Goal: Information Seeking & Learning: Learn about a topic

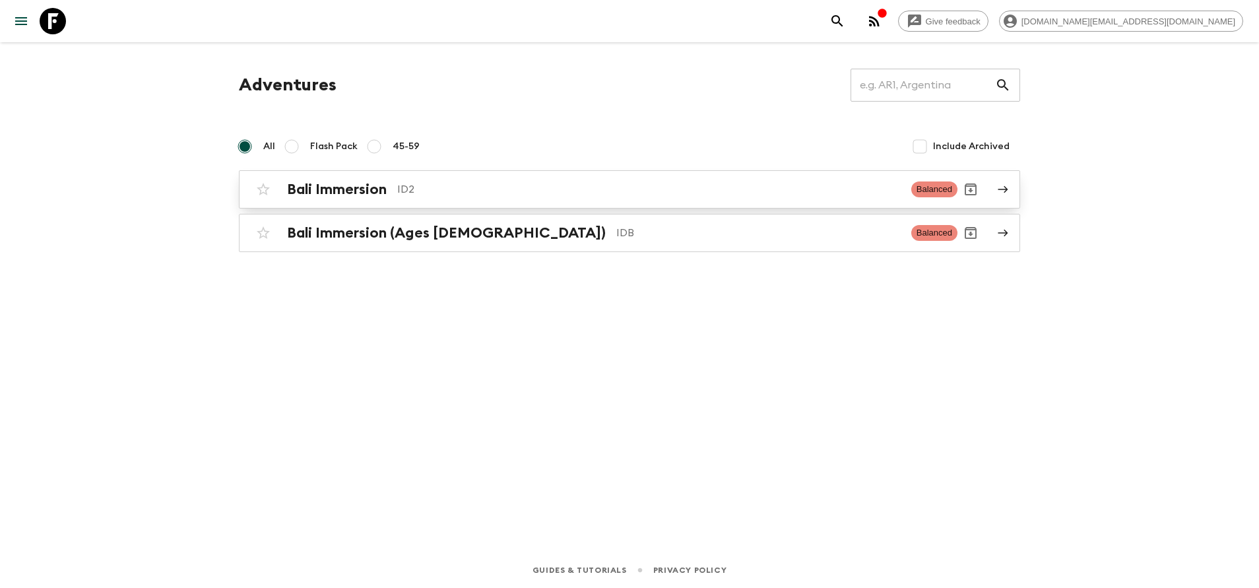
click at [407, 195] on p "ID2" at bounding box center [648, 189] width 503 height 16
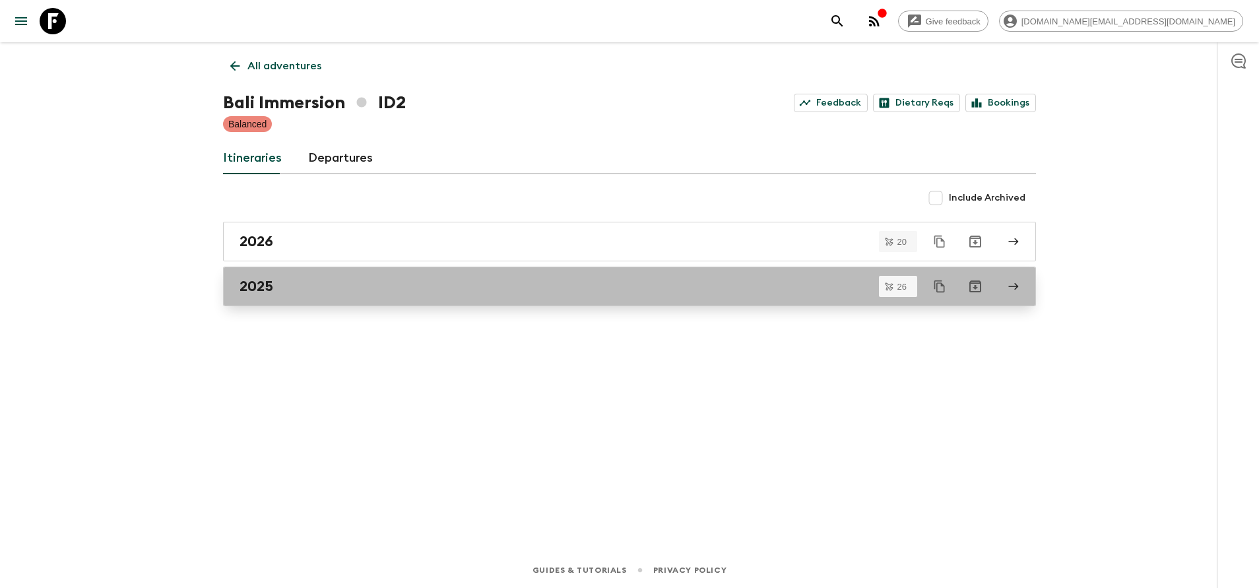
click at [363, 290] on div "2025" at bounding box center [617, 286] width 755 height 17
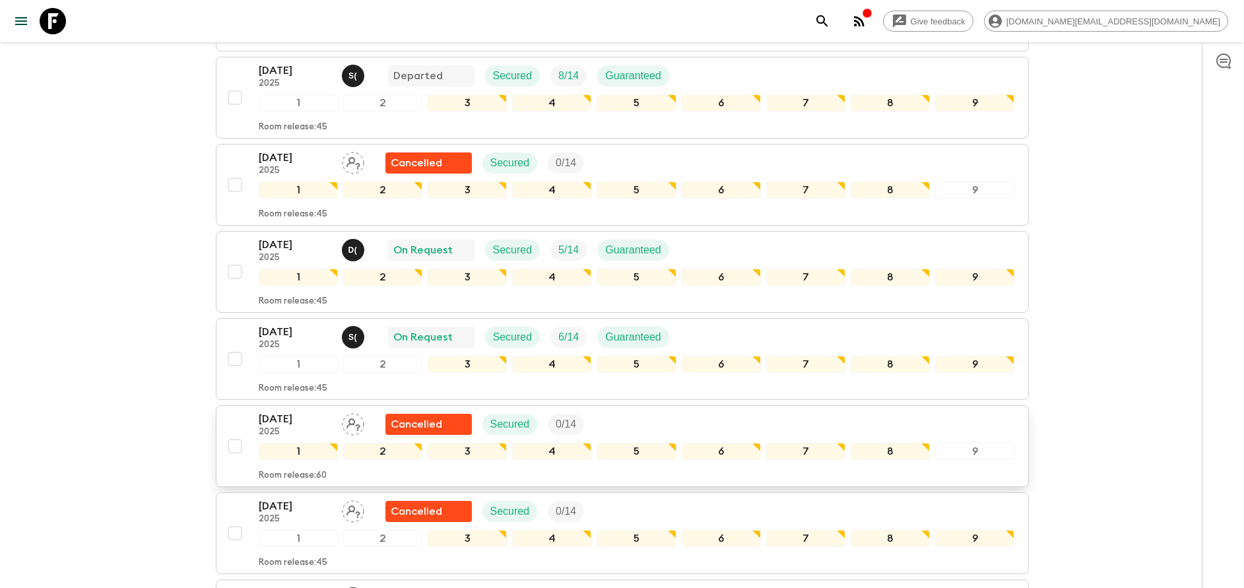
scroll to position [297, 0]
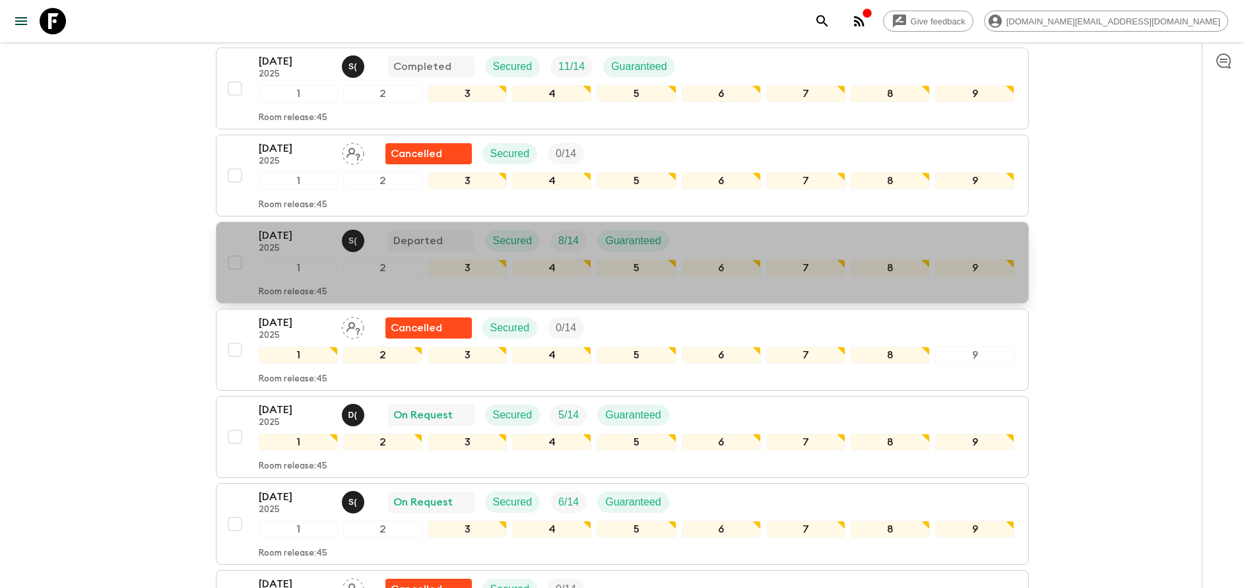
click at [296, 243] on p "2025" at bounding box center [295, 248] width 73 height 11
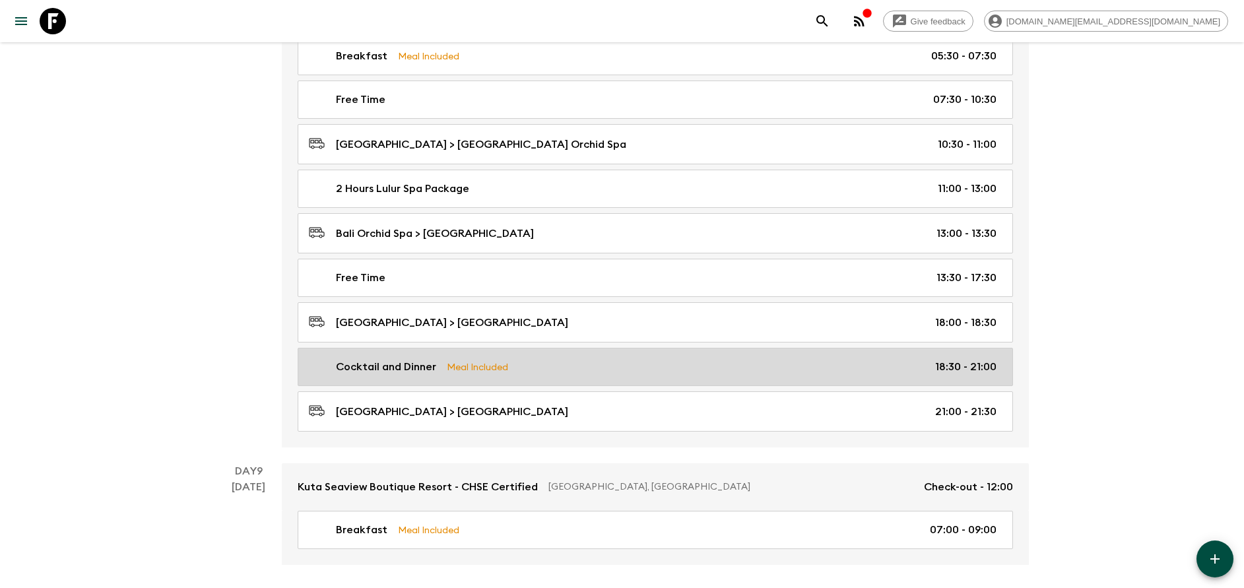
scroll to position [3279, 0]
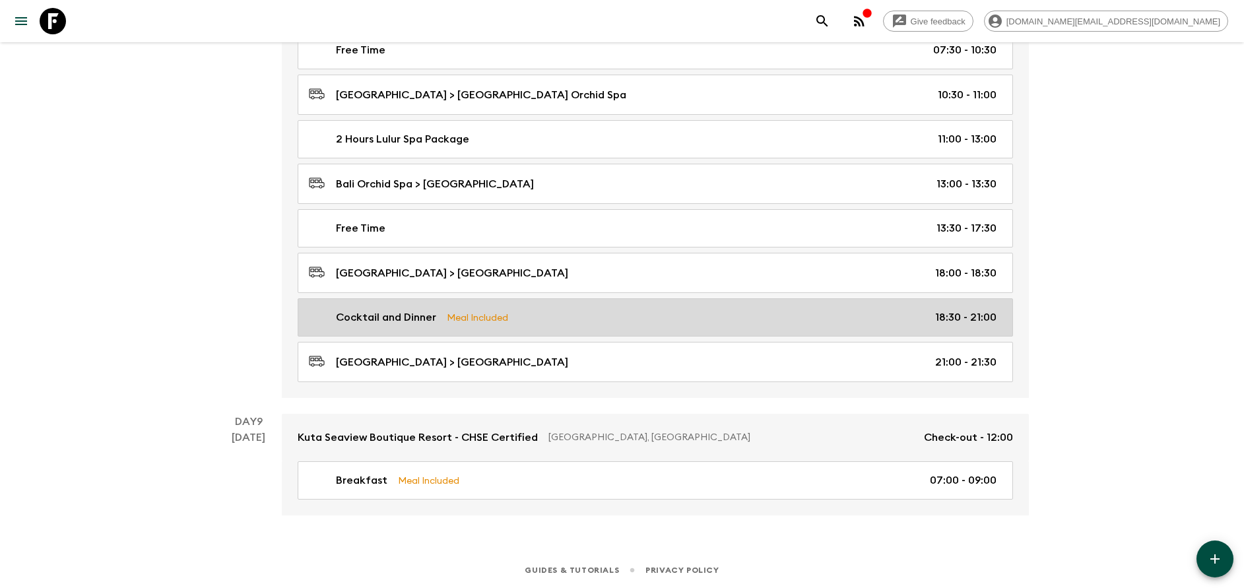
click at [458, 327] on link "Cocktail and Dinner Meal Included 18:30 - 21:00" at bounding box center [655, 317] width 715 height 38
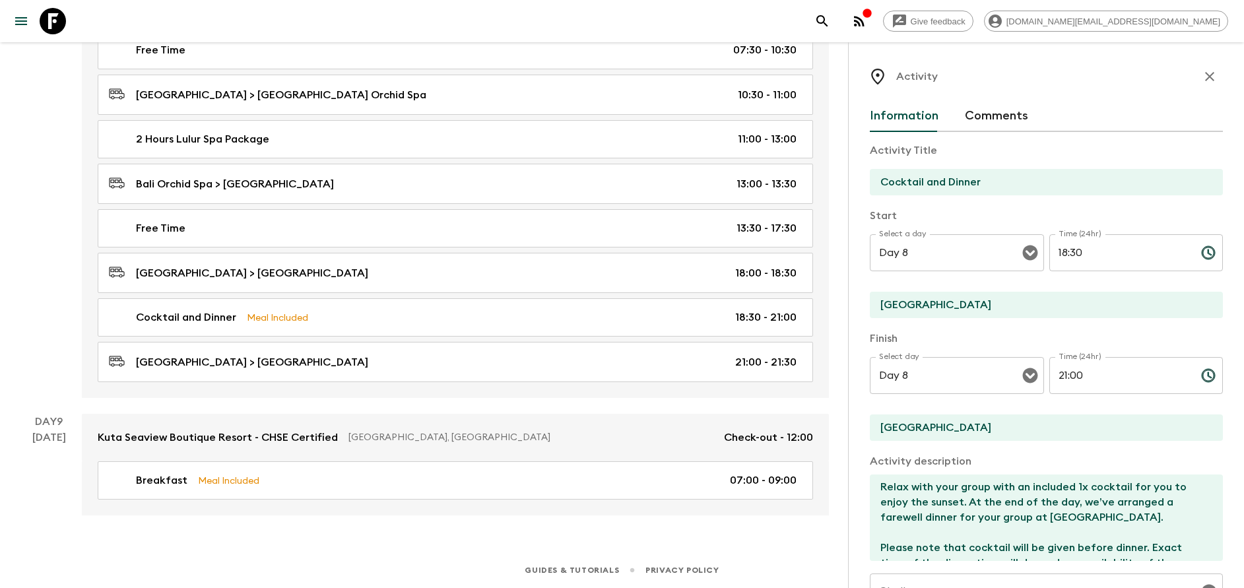
click at [1202, 76] on icon "button" at bounding box center [1210, 77] width 16 height 16
